Goal: Task Accomplishment & Management: Complete application form

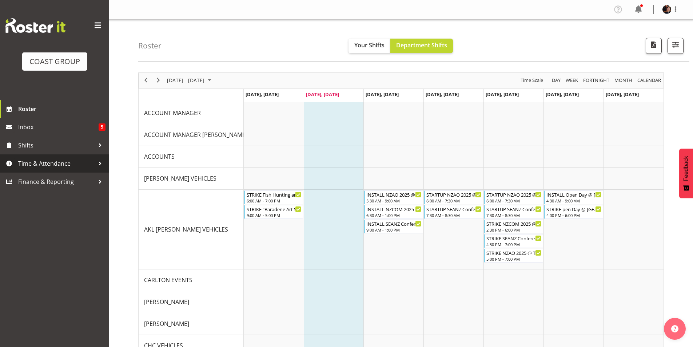
click at [29, 163] on span "Time & Attendance" at bounding box center [56, 163] width 76 height 11
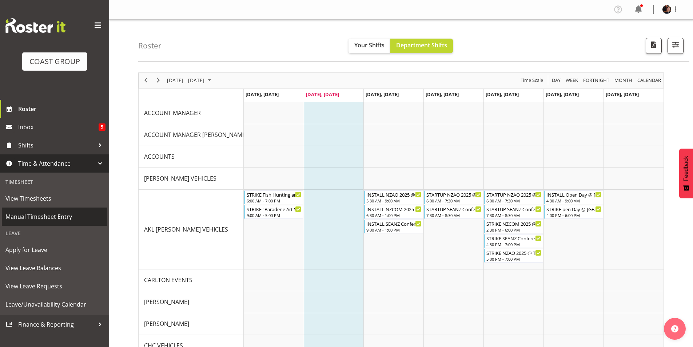
click at [40, 216] on span "Manual Timesheet Entry" at bounding box center [54, 216] width 98 height 11
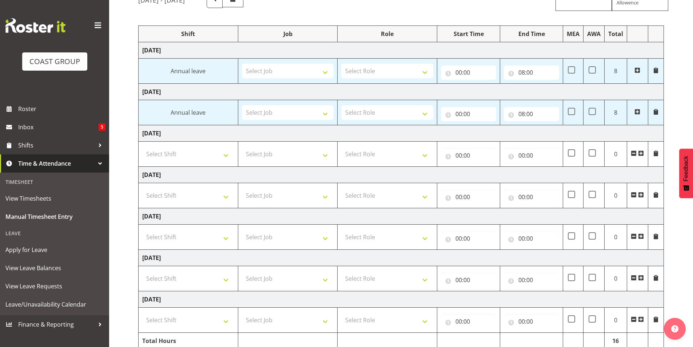
scroll to position [105, 0]
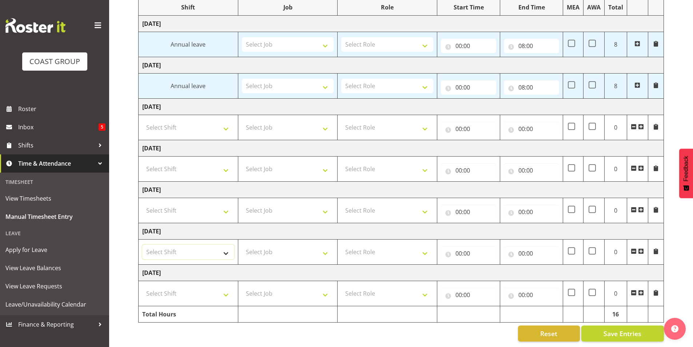
click at [210, 249] on select "Select Shift "Baradene Art Show 2025 @ [GEOGRAPHIC_DATA] on site @ TBC 1 SLP PR…" at bounding box center [188, 252] width 92 height 15
select select "5001"
click at [142, 245] on select "Select Shift "Baradene Art Show 2025 @ [GEOGRAPHIC_DATA] on site @ TBC 1 SLP PR…" at bounding box center [188, 252] width 92 height 15
click at [195, 291] on select "Select Shift "Baradene Art Show 2025 @ [GEOGRAPHIC_DATA] on site @ TBC 1 SLP PR…" at bounding box center [188, 293] width 92 height 15
select select "5001"
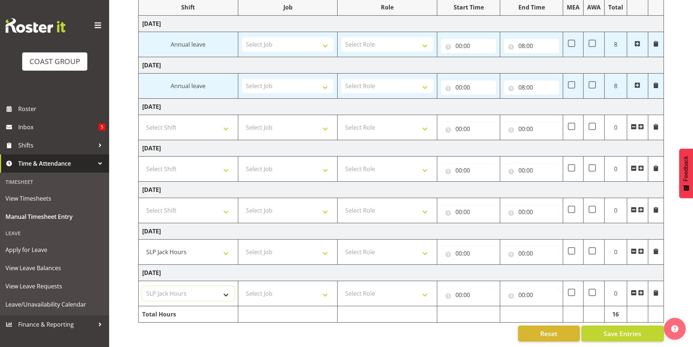
click at [142, 286] on select "Select Shift "Baradene Art Show 2025 @ [GEOGRAPHIC_DATA] on site @ TBC 1 SLP PR…" at bounding box center [188, 293] width 92 height 15
click at [278, 208] on select "Select Job 1 Carlton Events 1 [PERSON_NAME][GEOGRAPHIC_DATA] 1 [PERSON_NAME][GE…" at bounding box center [288, 210] width 92 height 15
select select "45"
click at [242, 203] on select "Select Job 1 Carlton Events 1 [PERSON_NAME][GEOGRAPHIC_DATA] 1 [PERSON_NAME][GE…" at bounding box center [288, 210] width 92 height 15
drag, startPoint x: 272, startPoint y: 203, endPoint x: 323, endPoint y: 205, distance: 51.0
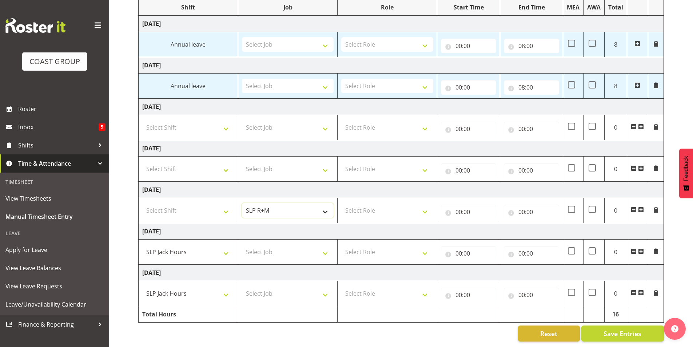
click at [321, 207] on select "1 Carlton Events 1 [PERSON_NAME] 1 [PERSON_NAME][GEOGRAPHIC_DATA] 1 EHS WAREHOU…" at bounding box center [288, 210] width 92 height 15
click at [324, 206] on select "1 Carlton Events 1 [PERSON_NAME] 1 [PERSON_NAME][GEOGRAPHIC_DATA] 1 EHS WAREHOU…" at bounding box center [288, 210] width 92 height 15
click at [275, 203] on select "1 Carlton Events 1 [PERSON_NAME] 1 [PERSON_NAME][GEOGRAPHIC_DATA] 1 EHS WAREHOU…" at bounding box center [288, 210] width 92 height 15
click at [273, 206] on select "1 Carlton Events 1 [PERSON_NAME] 1 [PERSON_NAME][GEOGRAPHIC_DATA] 1 EHS WAREHOU…" at bounding box center [288, 210] width 92 height 15
click at [296, 248] on select "Select Job 1 Carlton Events 1 [PERSON_NAME][GEOGRAPHIC_DATA] 1 [PERSON_NAME][GE…" at bounding box center [288, 252] width 92 height 15
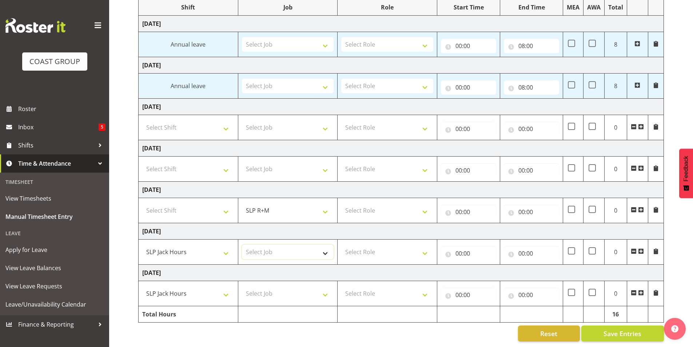
select select "45"
click at [242, 245] on select "Select Job 1 Carlton Events 1 [PERSON_NAME][GEOGRAPHIC_DATA] 1 [PERSON_NAME][GE…" at bounding box center [288, 252] width 92 height 15
click at [294, 288] on select "Select Job 1 Carlton Events 1 [PERSON_NAME][GEOGRAPHIC_DATA] 1 [PERSON_NAME][GE…" at bounding box center [288, 293] width 92 height 15
select select "45"
click at [242, 286] on select "Select Job 1 Carlton Events 1 [PERSON_NAME][GEOGRAPHIC_DATA] 1 [PERSON_NAME][GE…" at bounding box center [288, 293] width 92 height 15
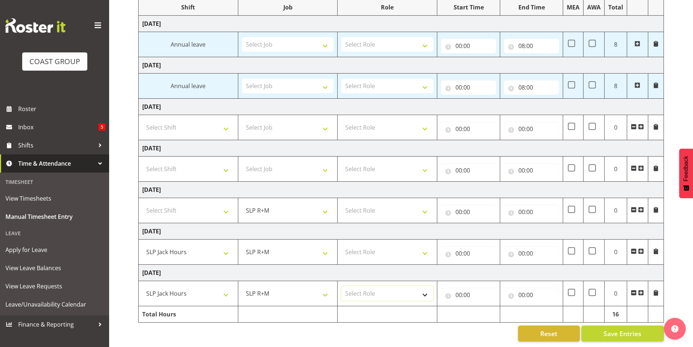
drag, startPoint x: 363, startPoint y: 289, endPoint x: 359, endPoint y: 286, distance: 5.8
click at [362, 289] on select "Select Role SLP Repairs Technician" at bounding box center [387, 293] width 92 height 15
select select "126"
click at [341, 286] on select "Select Role SLP Repairs Technician" at bounding box center [387, 293] width 92 height 15
click at [364, 245] on select "Select Role SLP Repairs Technician" at bounding box center [387, 252] width 92 height 15
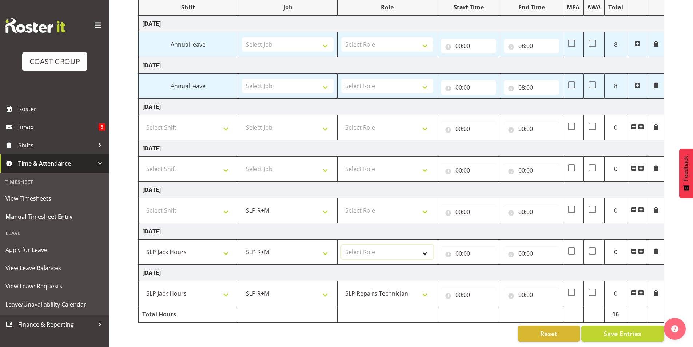
select select "126"
click at [341, 245] on select "Select Role SLP Repairs Technician" at bounding box center [387, 252] width 92 height 15
click at [325, 206] on select "1 Carlton Events 1 [PERSON_NAME] 1 [PERSON_NAME][GEOGRAPHIC_DATA] 1 EHS WAREHOU…" at bounding box center [288, 210] width 92 height 15
click at [461, 249] on input "00:00" at bounding box center [468, 253] width 55 height 15
click at [489, 267] on select "00 01 02 03 04 05 06 07 08 09 10 11 12 13 14 15 16 17 18 19 20 21 22 23" at bounding box center [491, 272] width 16 height 15
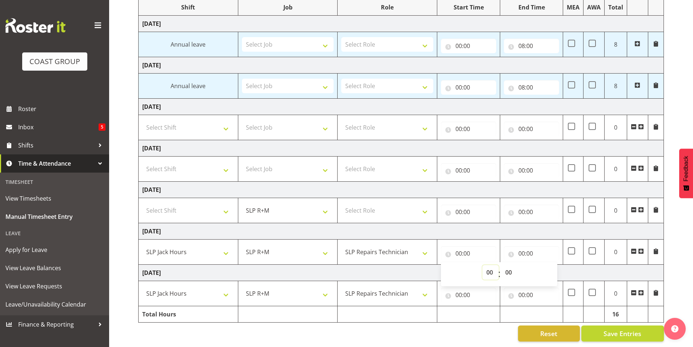
select select "6"
click at [483, 265] on select "00 01 02 03 04 05 06 07 08 09 10 11 12 13 14 15 16 17 18 19 20 21 22 23" at bounding box center [491, 272] width 16 height 15
type input "06:00"
click at [510, 266] on select "00 01 02 03 04 05 06 07 08 09 10 11 12 13 14 15 16 17 18 19 20 21 22 23 24 25 2…" at bounding box center [510, 272] width 16 height 15
select select "30"
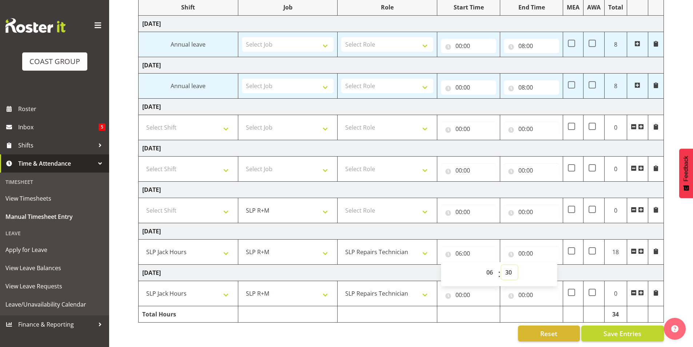
click at [502, 265] on select "00 01 02 03 04 05 06 07 08 09 10 11 12 13 14 15 16 17 18 19 20 21 22 23 24 25 2…" at bounding box center [510, 272] width 16 height 15
type input "06:30"
click at [523, 249] on input "00:00" at bounding box center [531, 253] width 55 height 15
click at [553, 267] on select "00 01 02 03 04 05 06 07 08 09 10 11 12 13 14 15 16 17 18 19 20 21 22 23" at bounding box center [554, 272] width 16 height 15
select select "14"
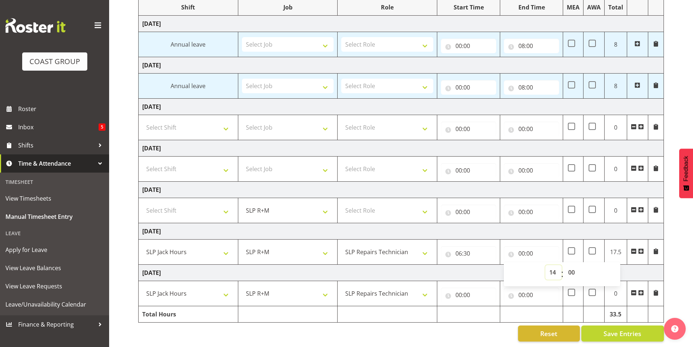
click at [546, 265] on select "00 01 02 03 04 05 06 07 08 09 10 11 12 13 14 15 16 17 18 19 20 21 22 23" at bounding box center [554, 272] width 16 height 15
type input "14:00"
click at [570, 268] on select "00 01 02 03 04 05 06 07 08 09 10 11 12 13 14 15 16 17 18 19 20 21 22 23 24 25 2…" at bounding box center [573, 272] width 16 height 15
select select "30"
click at [565, 265] on select "00 01 02 03 04 05 06 07 08 09 10 11 12 13 14 15 16 17 18 19 20 21 22 23 24 25 2…" at bounding box center [573, 272] width 16 height 15
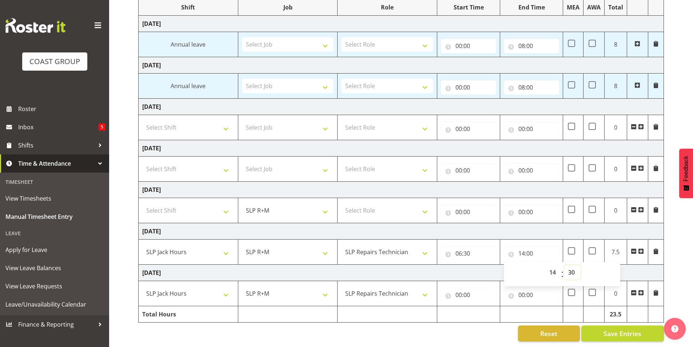
type input "14:30"
click at [461, 290] on input "00:00" at bounding box center [468, 295] width 55 height 15
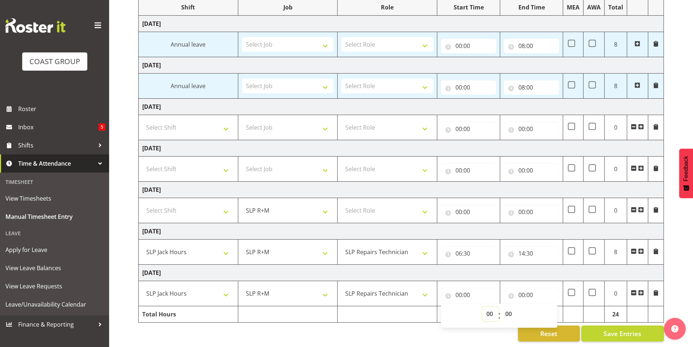
click at [491, 308] on select "00 01 02 03 04 05 06 07 08 09 10 11 12 13 14 15 16 17 18 19 20 21 22 23" at bounding box center [491, 313] width 16 height 15
select select "6"
click at [483, 306] on select "00 01 02 03 04 05 06 07 08 09 10 11 12 13 14 15 16 17 18 19 20 21 22 23" at bounding box center [491, 313] width 16 height 15
type input "06:00"
click at [508, 309] on select "00 01 02 03 04 05 06 07 08 09 10 11 12 13 14 15 16 17 18 19 20 21 22 23 24 25 2…" at bounding box center [510, 313] width 16 height 15
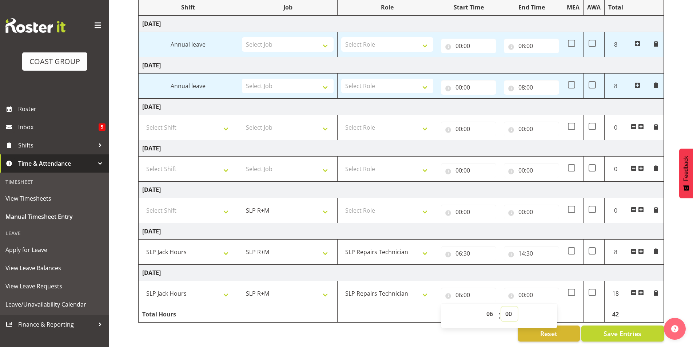
select select "30"
click at [502, 306] on select "00 01 02 03 04 05 06 07 08 09 10 11 12 13 14 15 16 17 18 19 20 21 22 23 24 25 2…" at bounding box center [510, 313] width 16 height 15
type input "06:30"
click at [523, 289] on input "00:00" at bounding box center [531, 295] width 55 height 15
click at [552, 308] on select "00 01 02 03 04 05 06 07 08 09 10 11 12 13 14 15 16 17 18 19 20 21 22 23" at bounding box center [554, 313] width 16 height 15
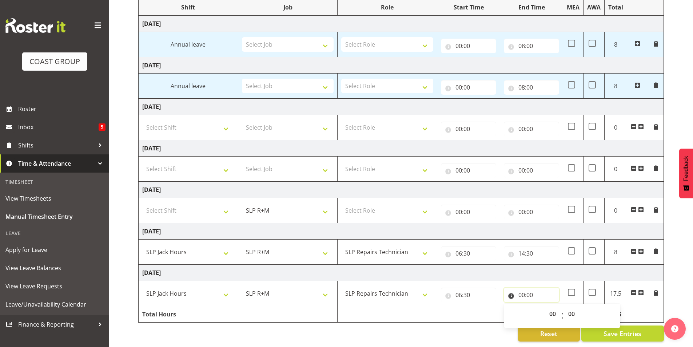
click at [523, 290] on input "00:00" at bounding box center [531, 295] width 55 height 15
click at [551, 308] on select "00 01 02 03 04 05 06 07 08 09 10 11 12 13 14 15 16 17 18 19 20 21 22 23" at bounding box center [554, 313] width 16 height 15
select select "14"
click at [546, 306] on select "00 01 02 03 04 05 06 07 08 09 10 11 12 13 14 15 16 17 18 19 20 21 22 23" at bounding box center [554, 313] width 16 height 15
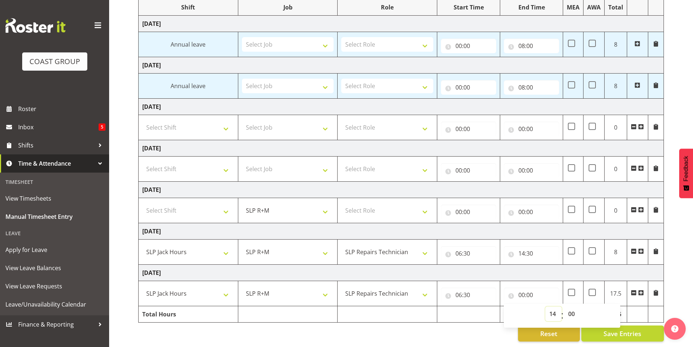
type input "14:00"
click at [571, 309] on select "00 01 02 03 04 05 06 07 08 09 10 11 12 13 14 15 16 17 18 19 20 21 22 23 24 25 2…" at bounding box center [573, 313] width 16 height 15
select select "30"
click at [565, 306] on select "00 01 02 03 04 05 06 07 08 09 10 11 12 13 14 15 16 17 18 19 20 21 22 23 24 25 2…" at bounding box center [573, 313] width 16 height 15
type input "14:30"
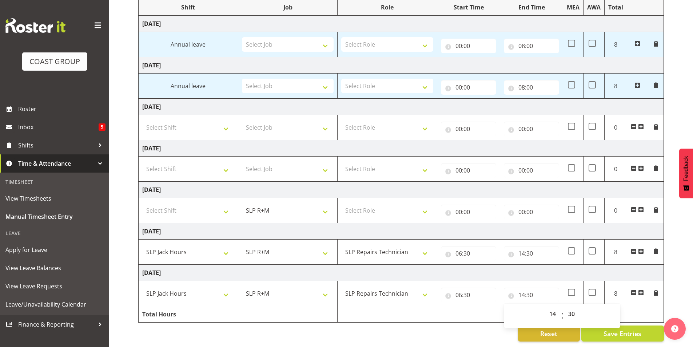
click at [481, 336] on div "Reset Save Entries" at bounding box center [401, 333] width 526 height 16
click at [630, 329] on span "Save Entries" at bounding box center [623, 333] width 38 height 9
select select
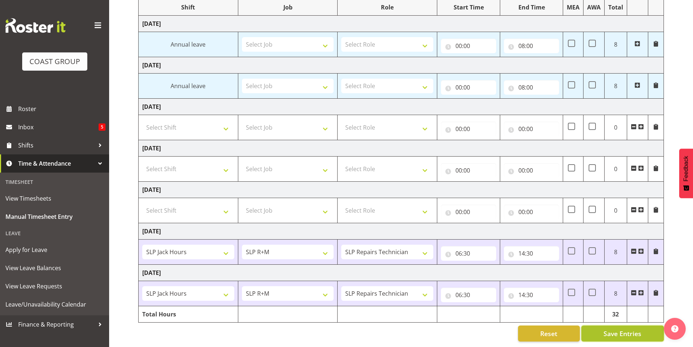
click at [629, 329] on span "Save Entries" at bounding box center [623, 333] width 38 height 9
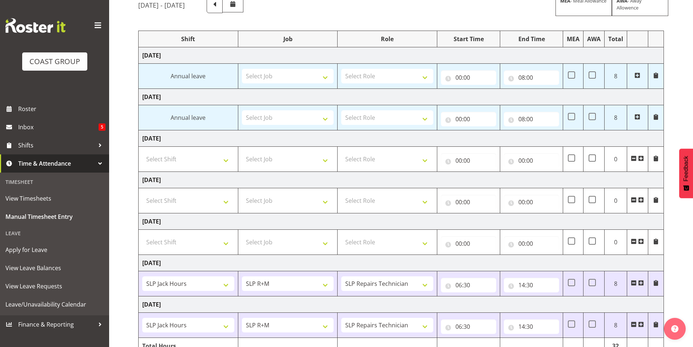
scroll to position [0, 0]
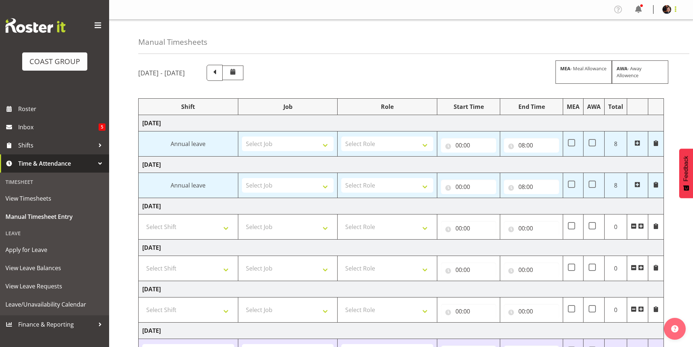
click at [675, 10] on span at bounding box center [676, 9] width 9 height 9
click at [636, 35] on link "Log Out" at bounding box center [645, 38] width 70 height 13
